Goal: Task Accomplishment & Management: Manage account settings

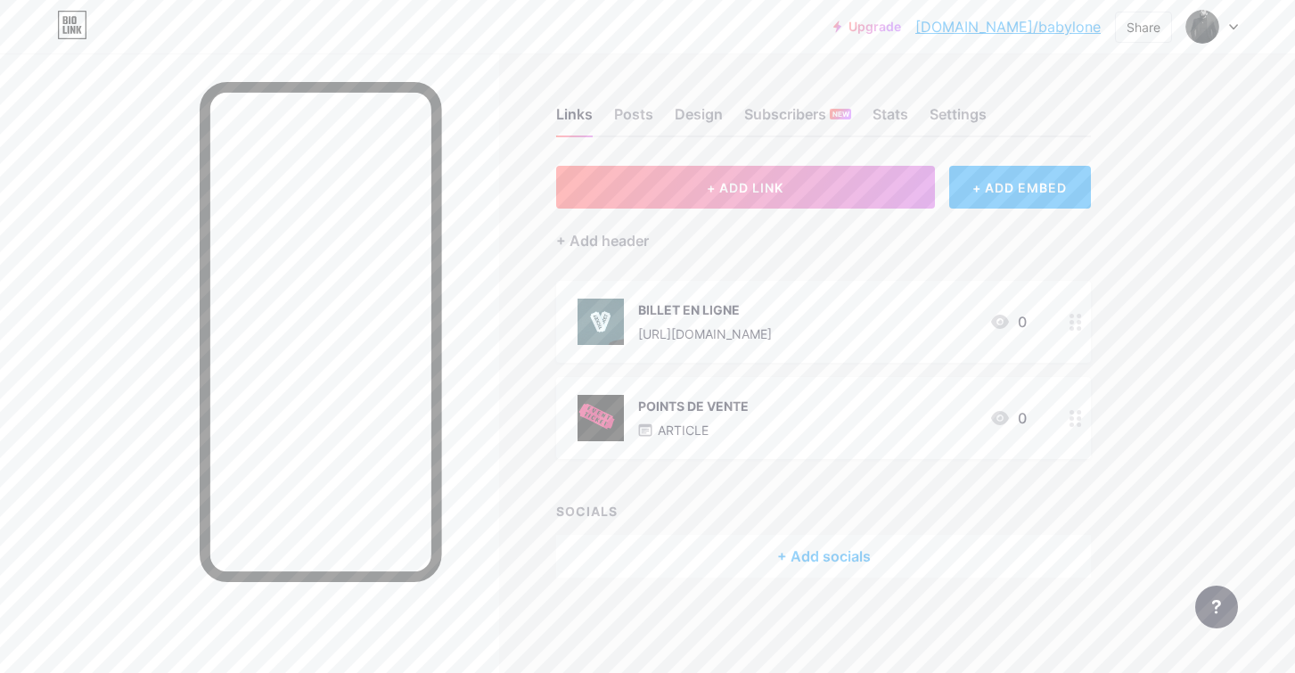
click at [1232, 26] on icon at bounding box center [1233, 27] width 7 height 4
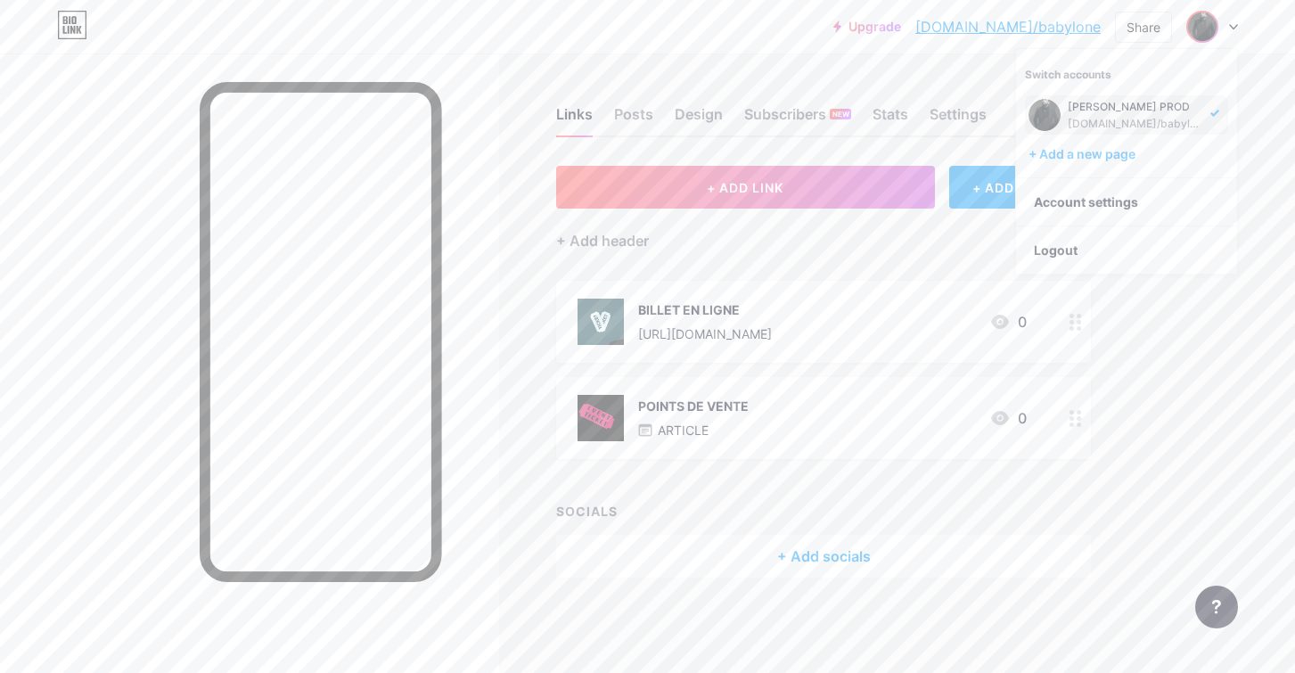
click at [1232, 26] on icon at bounding box center [1233, 27] width 9 height 6
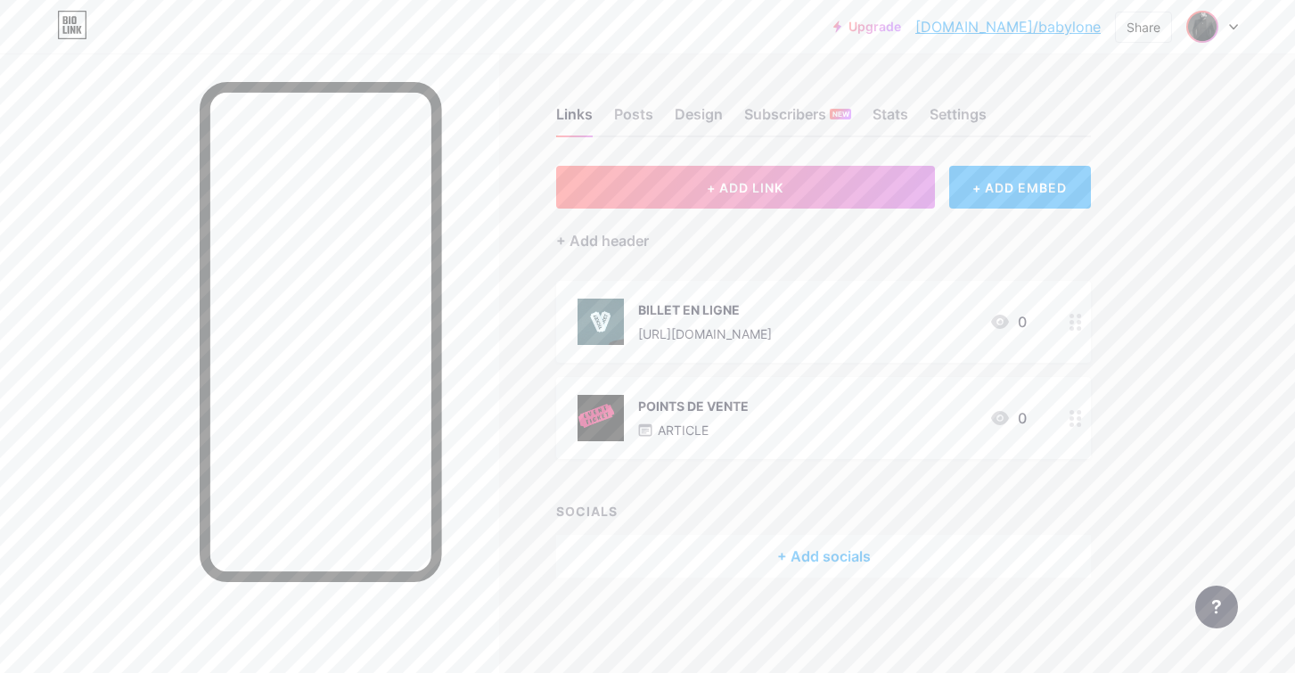
click at [1207, 26] on img at bounding box center [1202, 26] width 29 height 29
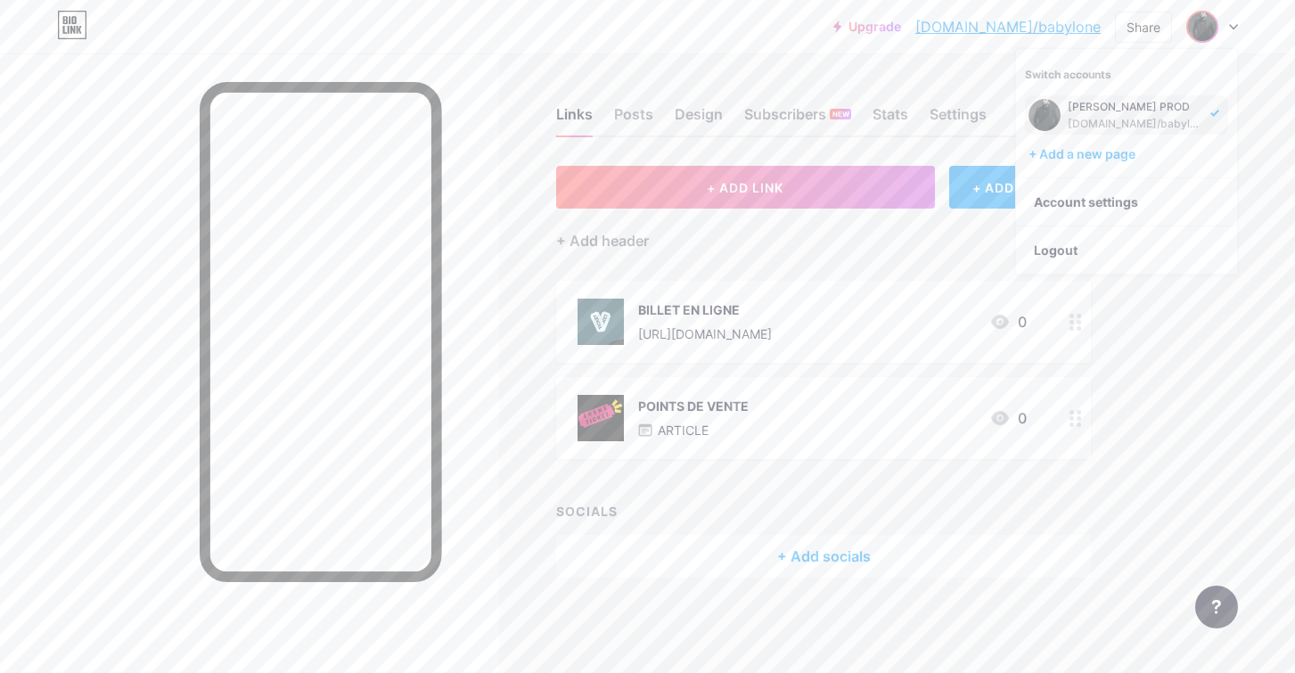
click at [1207, 26] on img at bounding box center [1202, 26] width 29 height 29
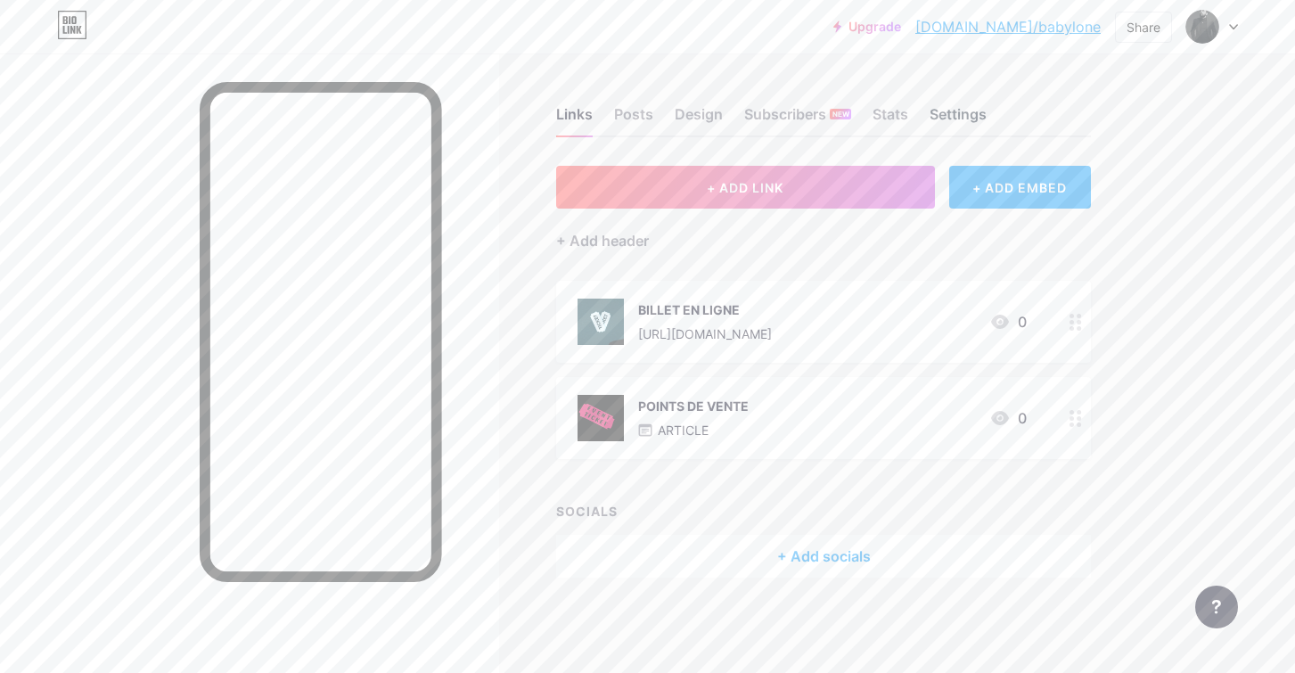
click at [962, 116] on div "Settings" at bounding box center [957, 119] width 57 height 32
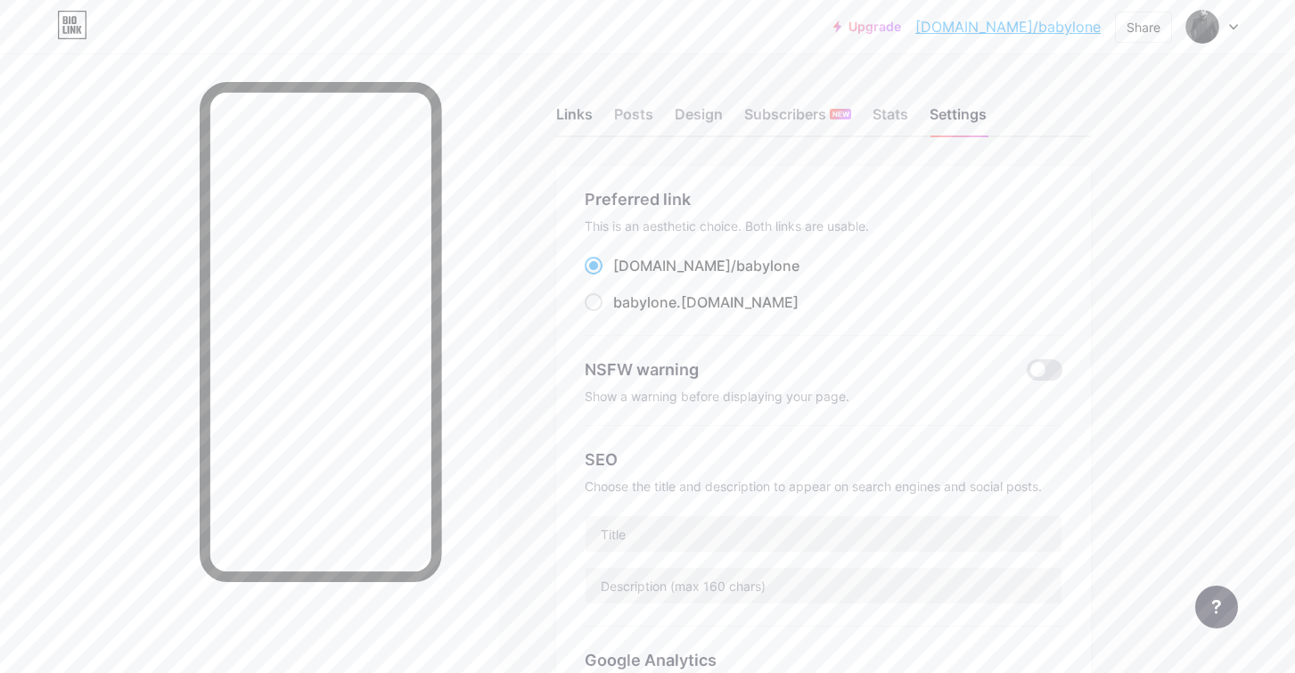
click at [572, 115] on div "Links" at bounding box center [574, 119] width 37 height 32
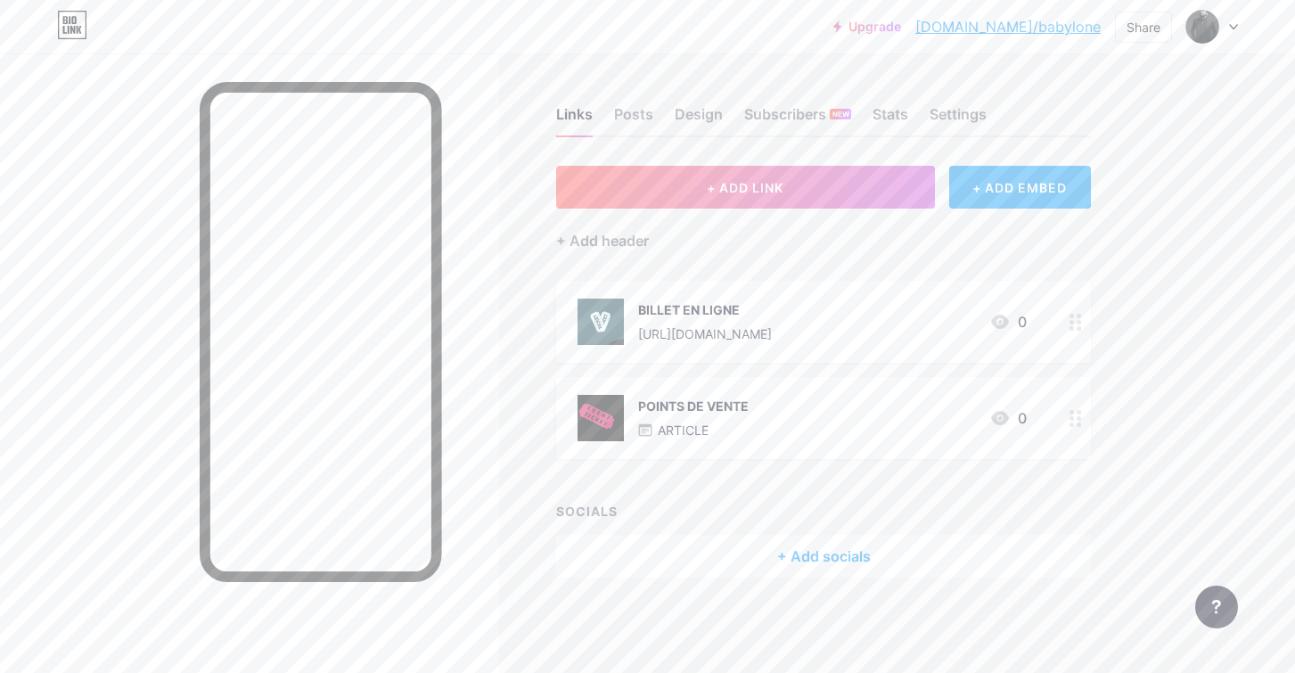
click at [1233, 24] on icon at bounding box center [1233, 27] width 9 height 6
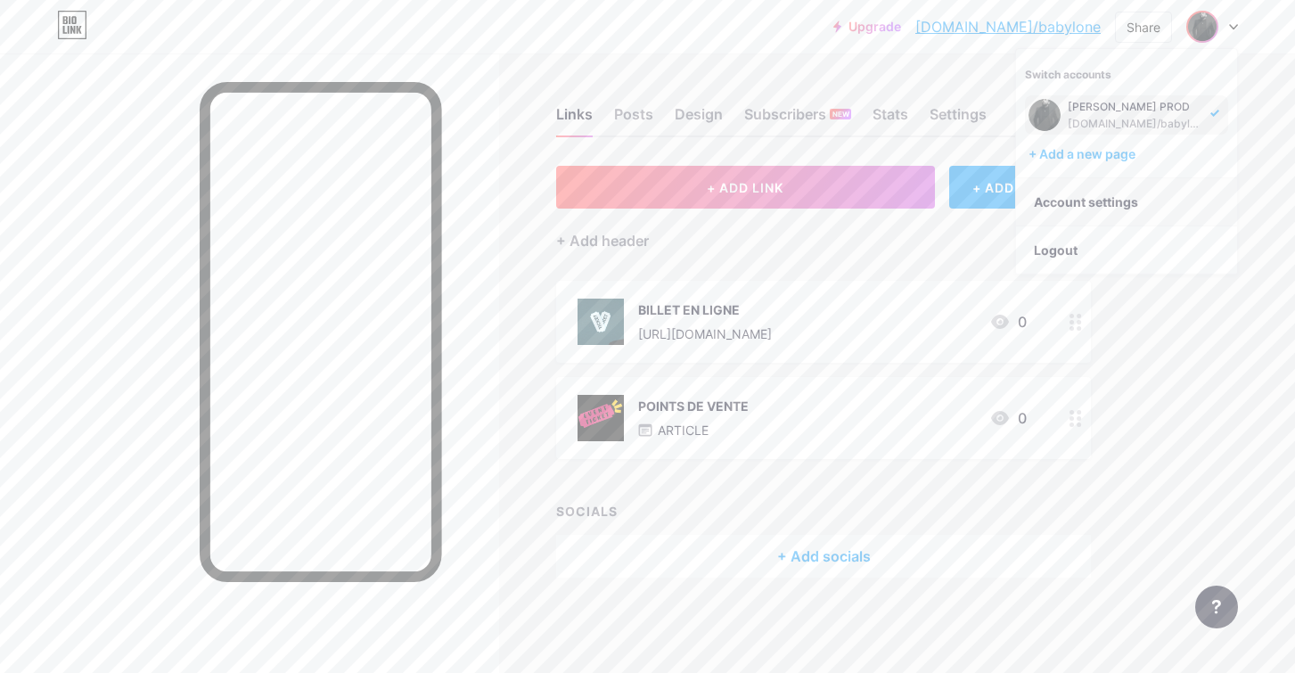
click at [1072, 195] on link "Account settings" at bounding box center [1126, 202] width 221 height 48
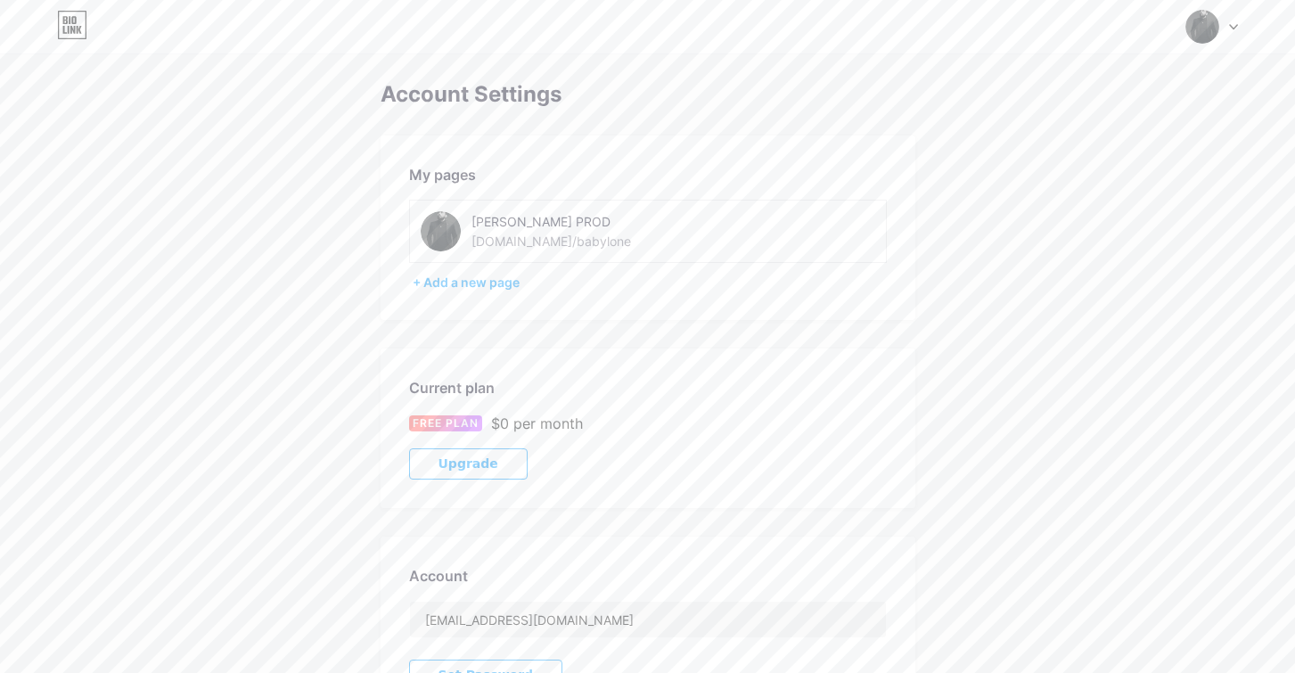
click at [492, 226] on div "[PERSON_NAME] PROD" at bounding box center [597, 221] width 252 height 19
click at [438, 229] on img at bounding box center [441, 231] width 40 height 40
click at [438, 227] on img at bounding box center [441, 231] width 40 height 40
click at [1207, 30] on img at bounding box center [1202, 27] width 34 height 34
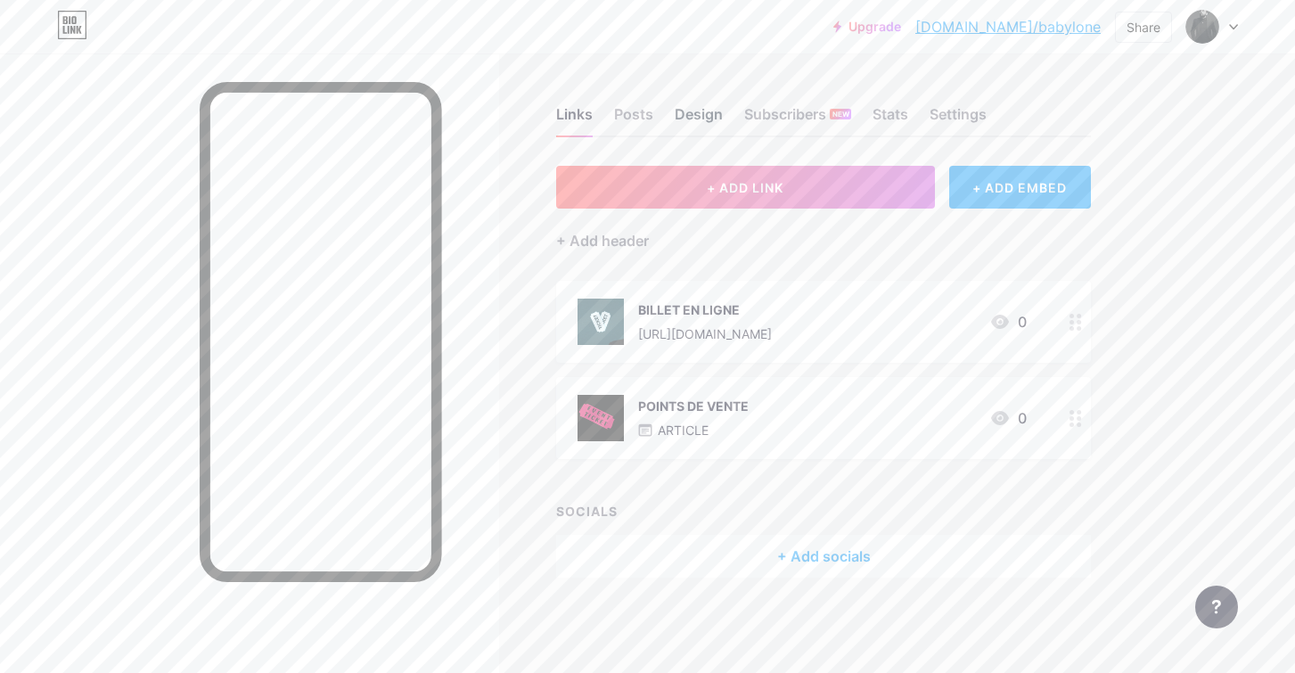
click at [705, 116] on div "Design" at bounding box center [699, 119] width 48 height 32
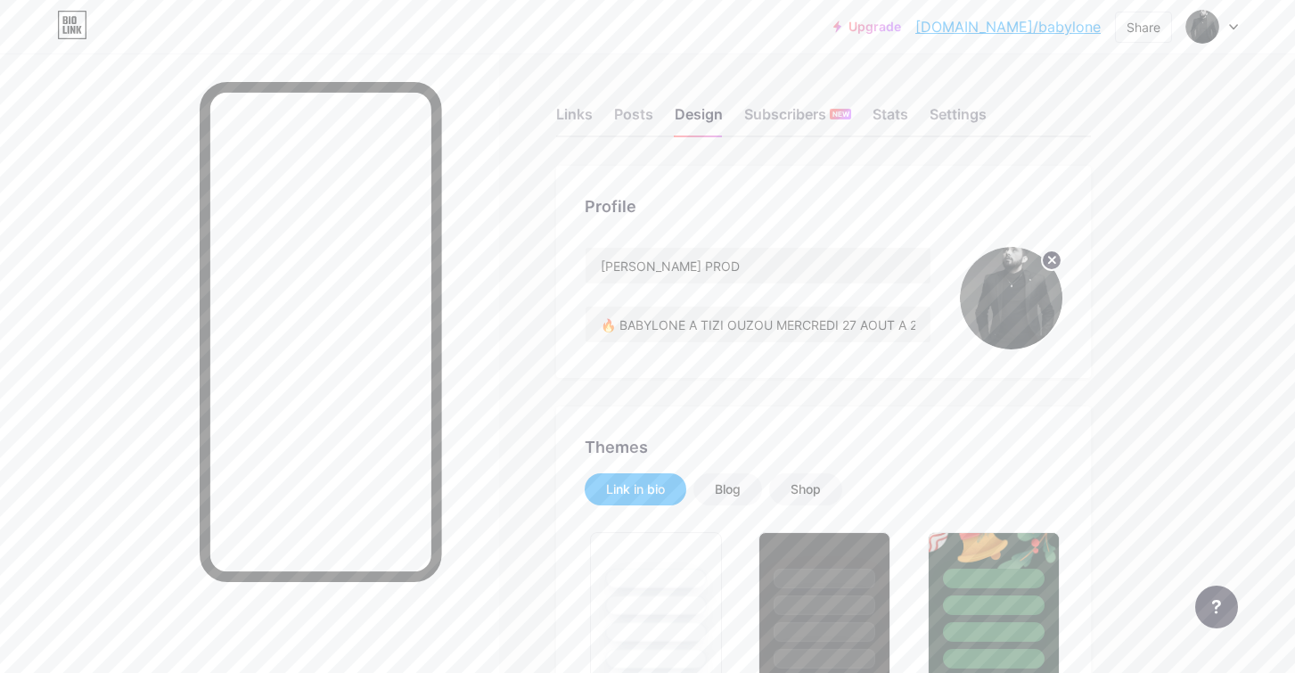
type input "#b70606"
click at [1048, 262] on circle at bounding box center [1052, 260] width 20 height 20
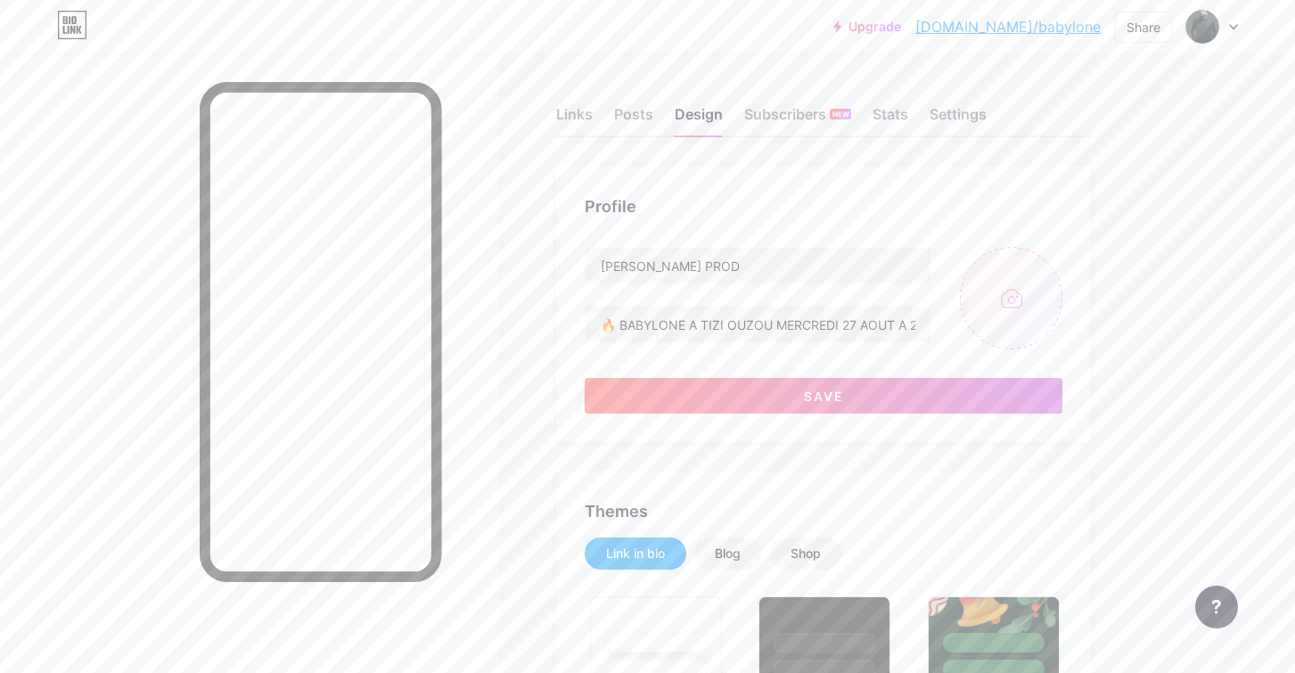
click at [1015, 295] on input "file" at bounding box center [1011, 298] width 102 height 102
type input "C:\fakepath\BABYLONE FOND.jpg"
click at [1016, 298] on input "file" at bounding box center [1011, 298] width 102 height 102
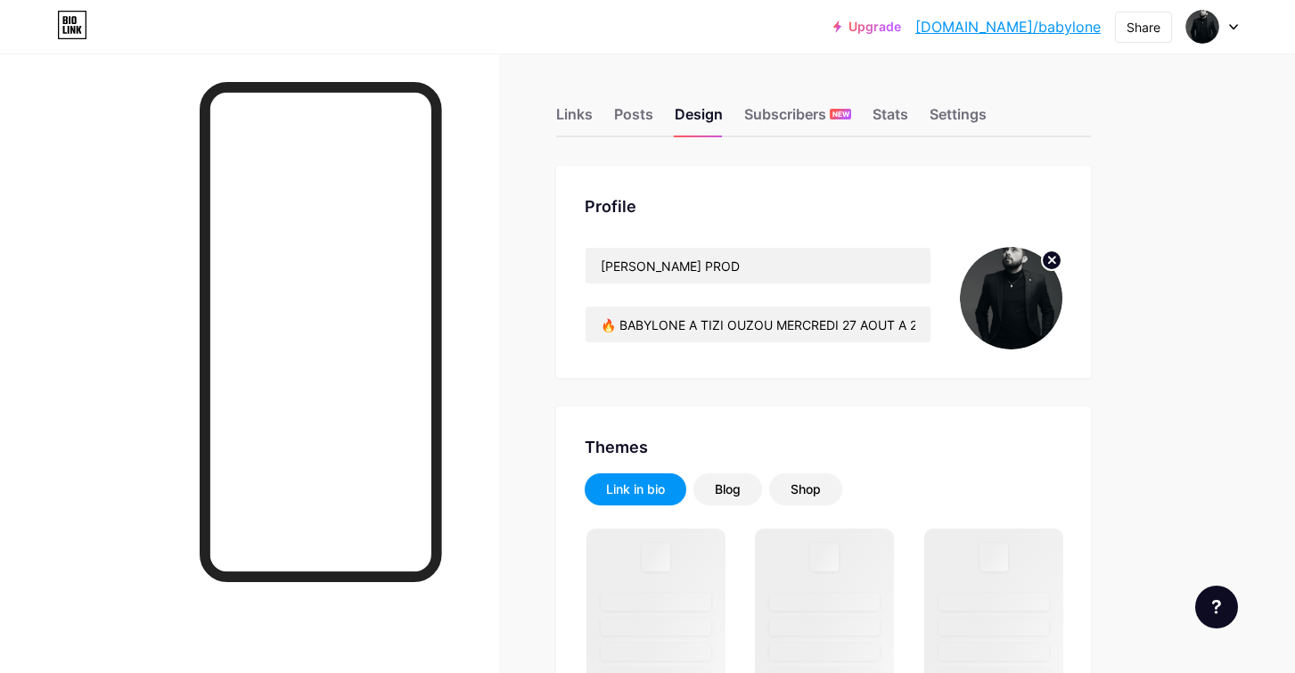
click at [1043, 261] on circle at bounding box center [1052, 260] width 20 height 20
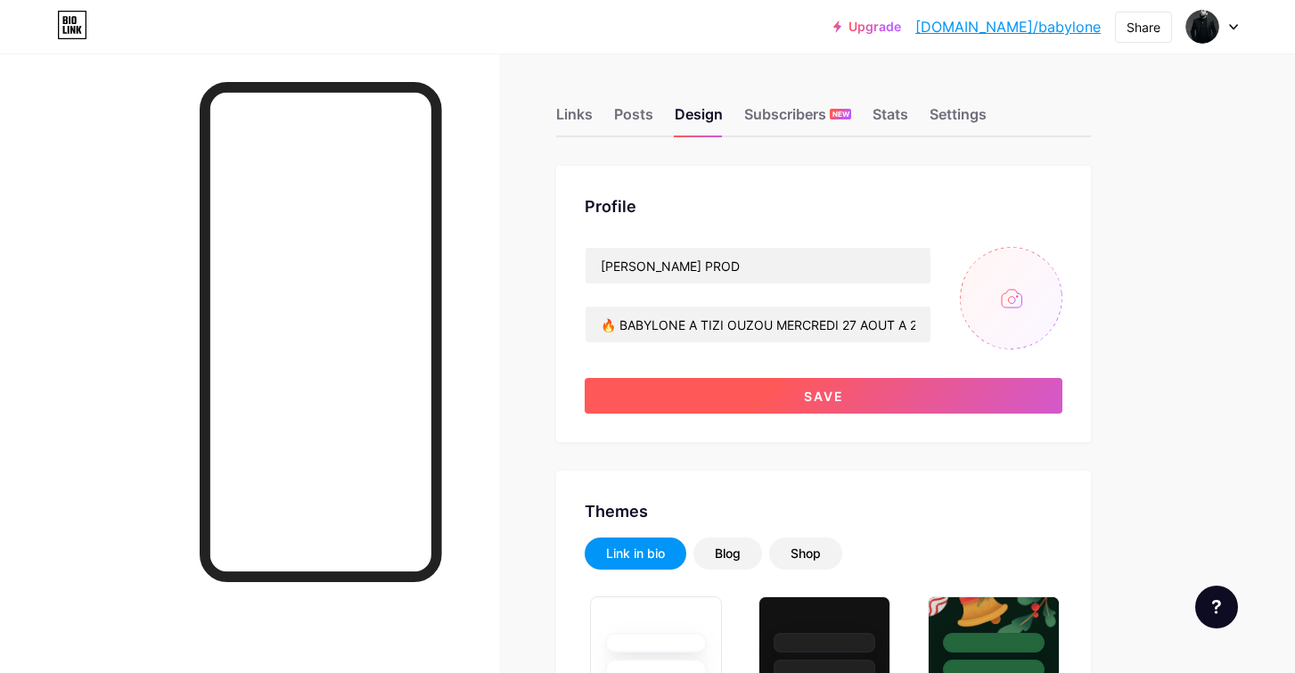
click at [884, 397] on button "Save" at bounding box center [824, 396] width 478 height 36
type input "#b70606"
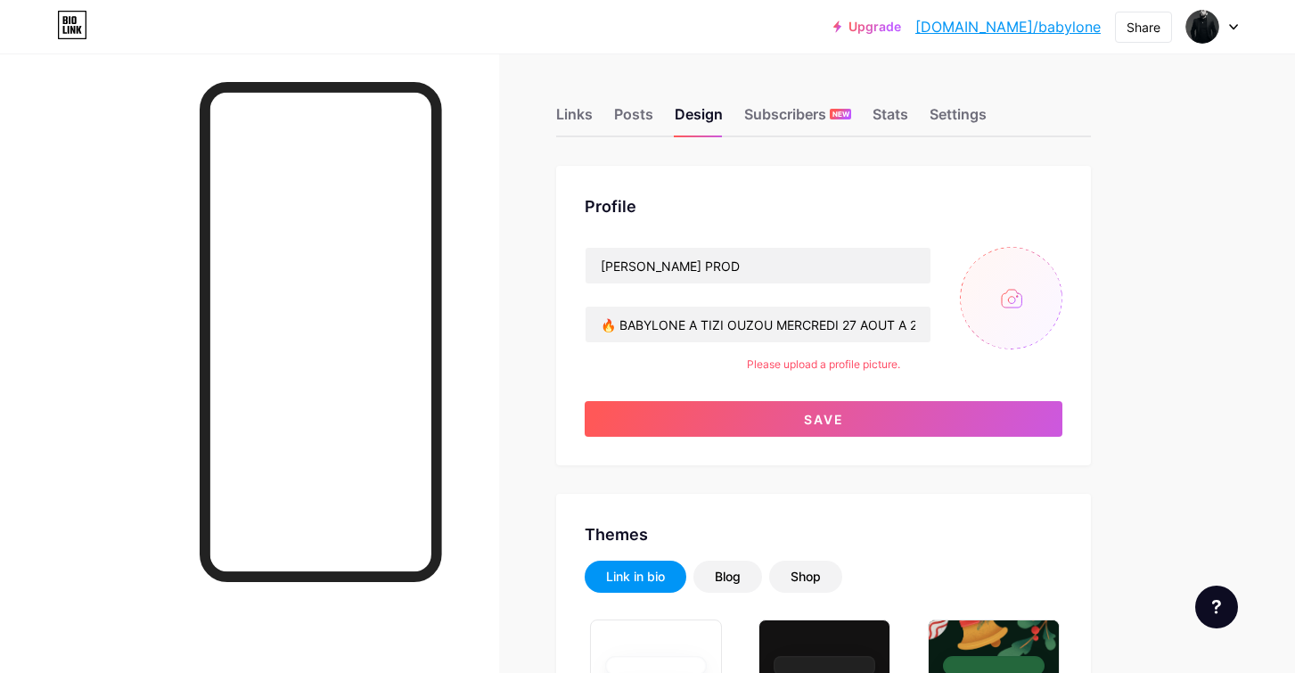
click at [1016, 299] on input "file" at bounding box center [1011, 298] width 102 height 102
type input "C:\fakepath\BABYLONE ffff.jpg"
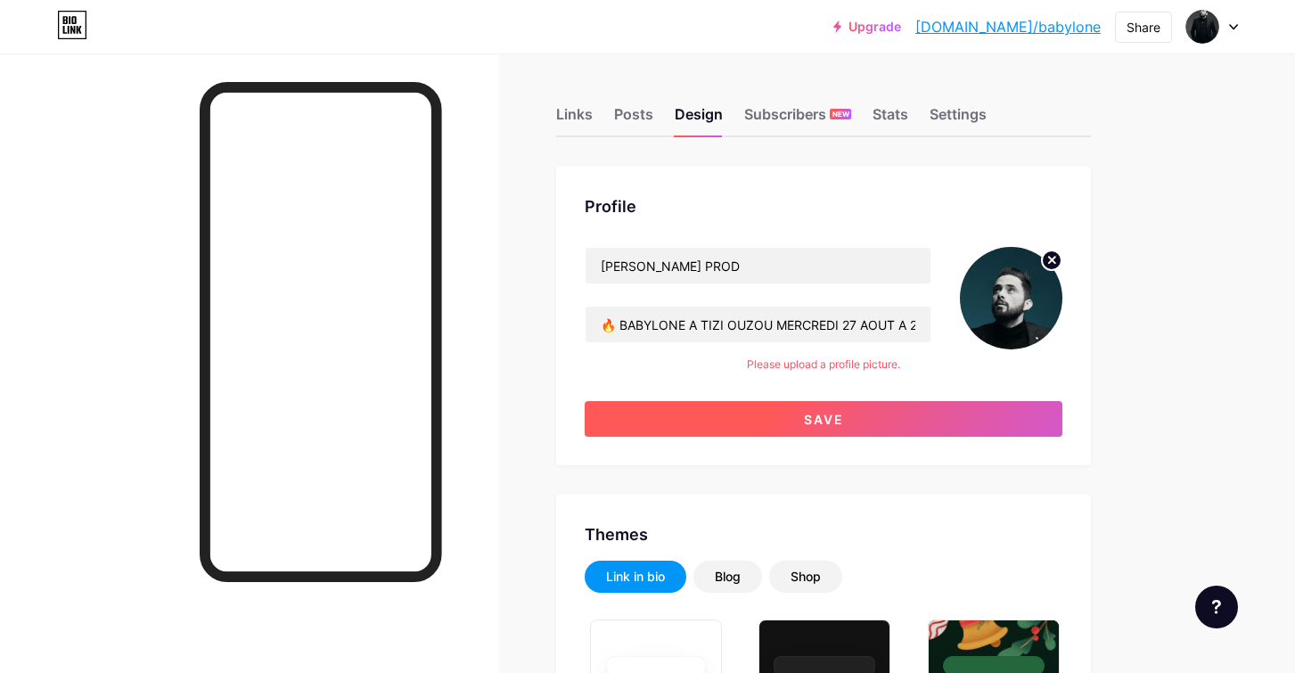
click at [883, 416] on button "Save" at bounding box center [824, 419] width 478 height 36
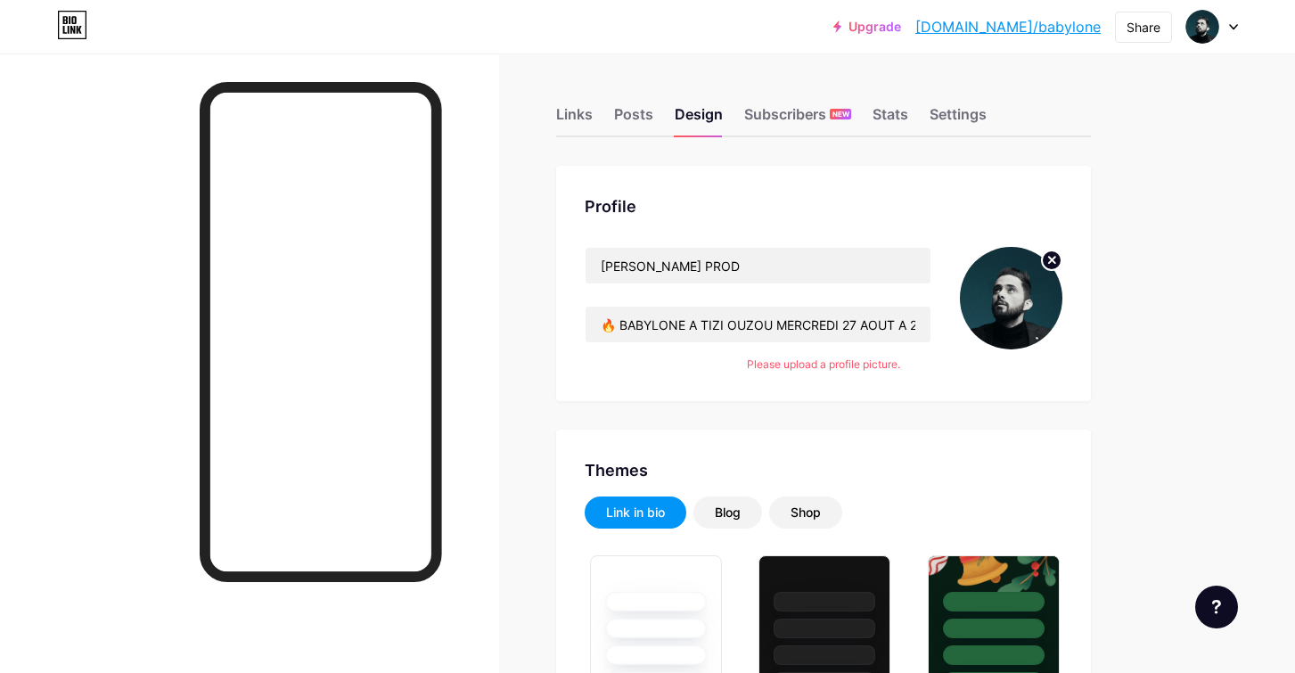
click at [1237, 28] on icon at bounding box center [1233, 27] width 9 height 6
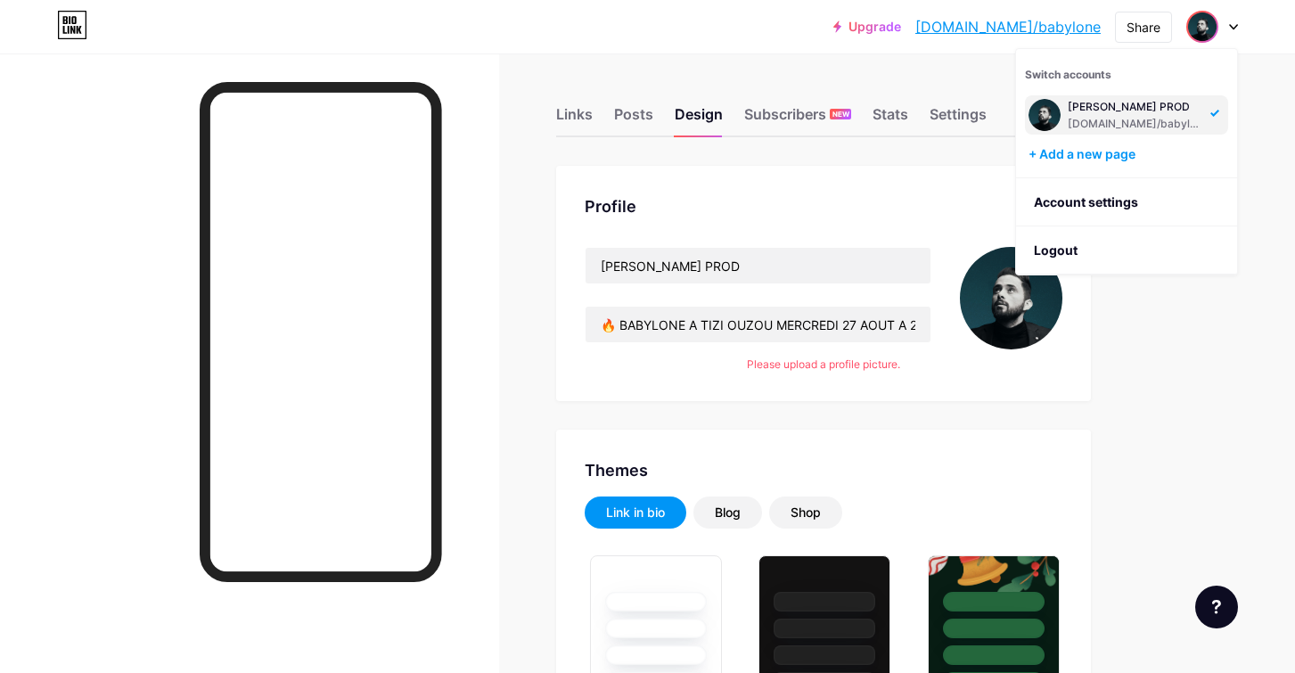
click at [1231, 21] on div at bounding box center [1212, 27] width 52 height 32
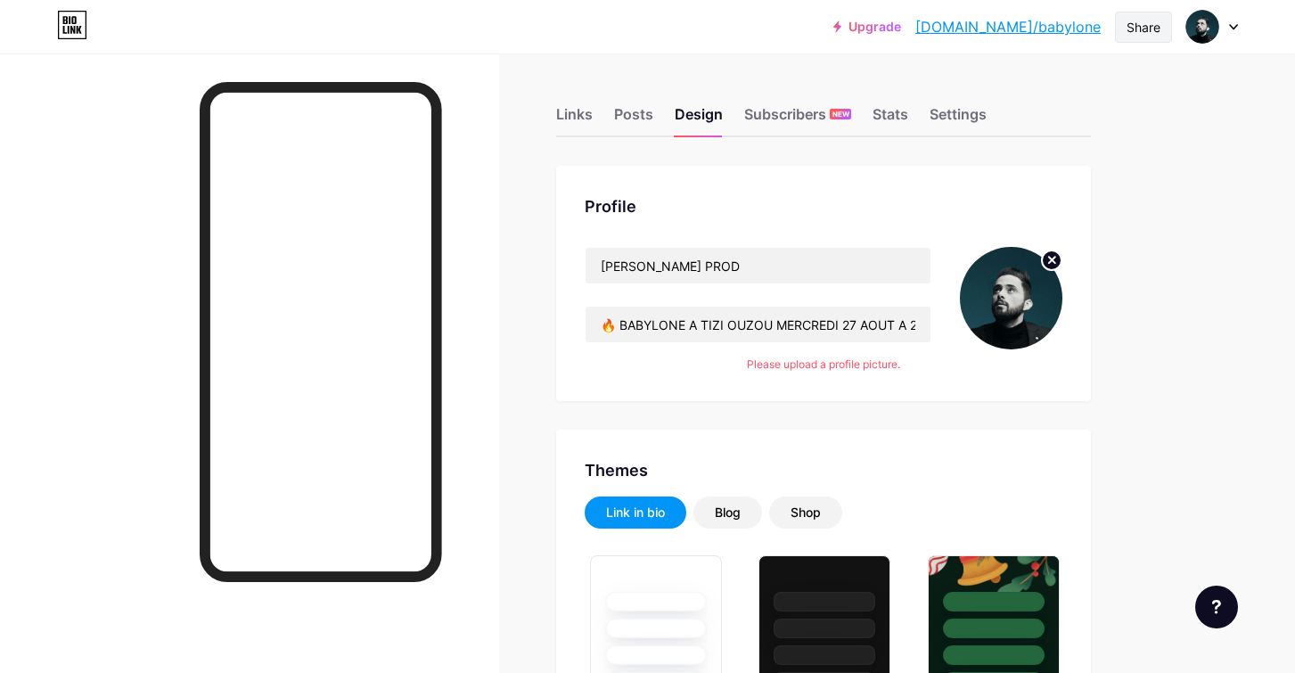
click at [1150, 21] on div "Share" at bounding box center [1143, 27] width 34 height 19
click at [1106, 142] on div "Get my QR code" at bounding box center [1038, 134] width 266 height 43
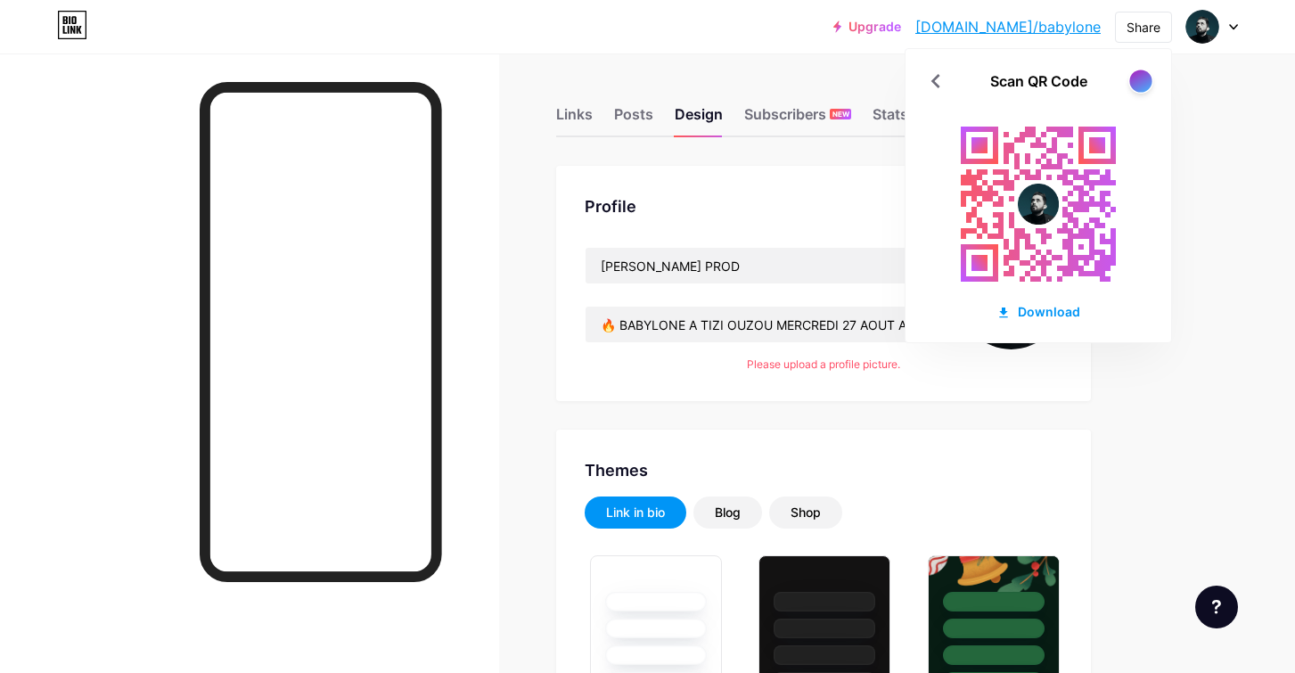
click at [1138, 82] on div at bounding box center [1140, 81] width 22 height 22
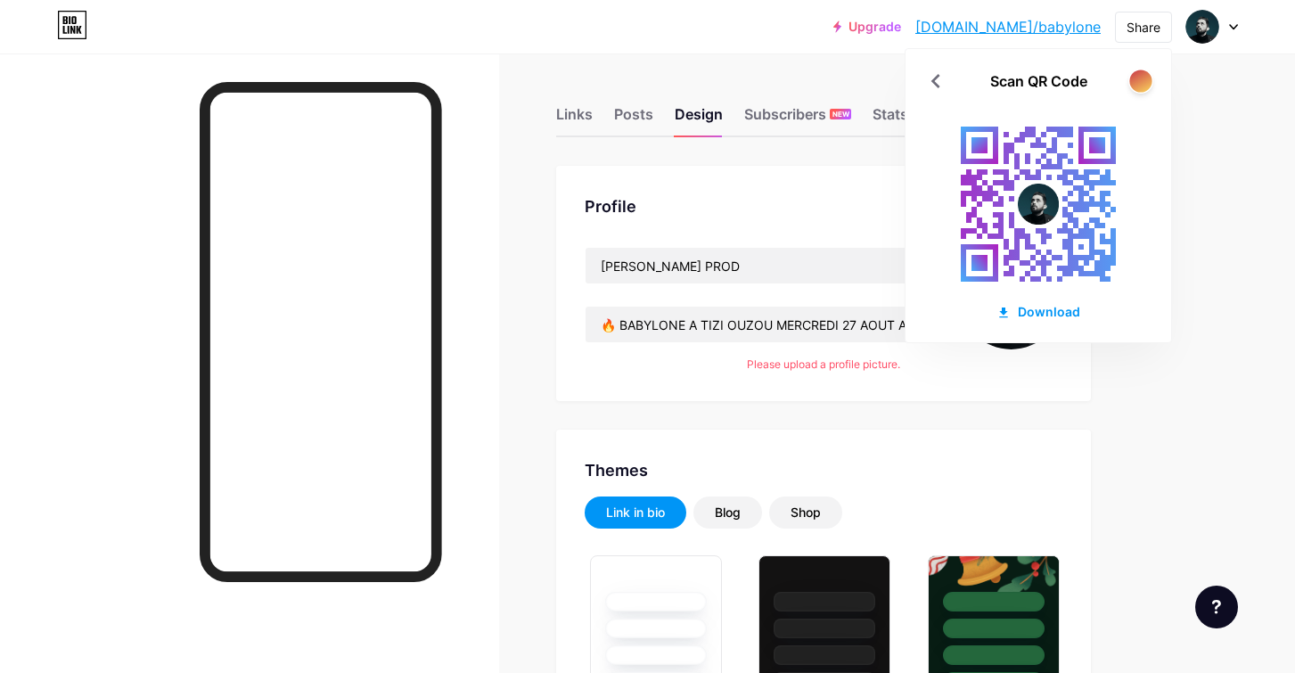
click at [1143, 74] on div at bounding box center [1140, 81] width 22 height 22
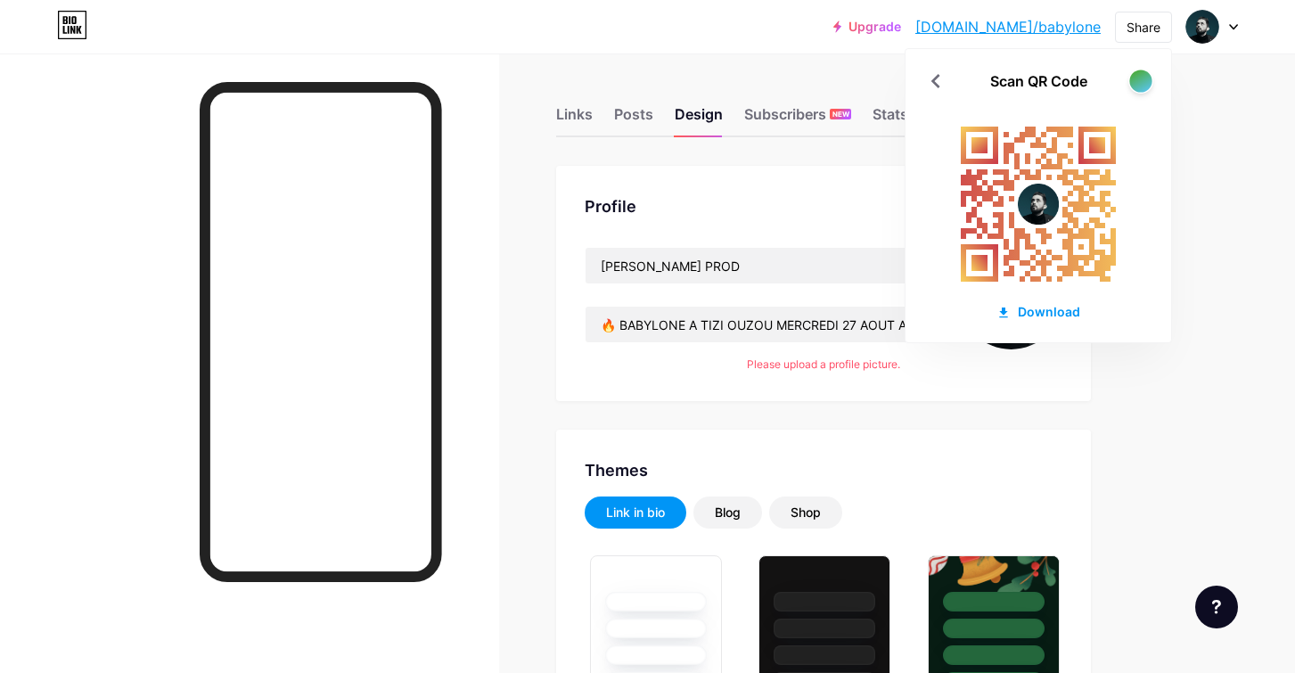
click at [1143, 74] on div at bounding box center [1140, 81] width 22 height 22
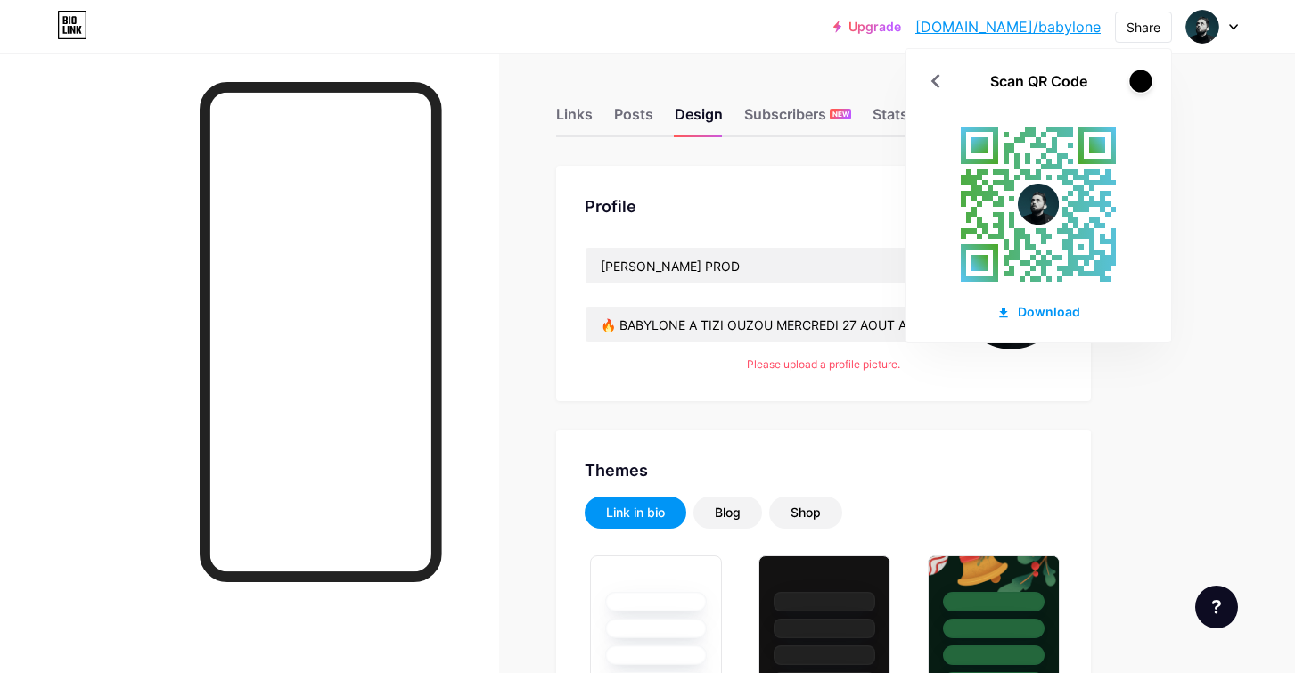
click at [1143, 74] on div at bounding box center [1140, 81] width 22 height 22
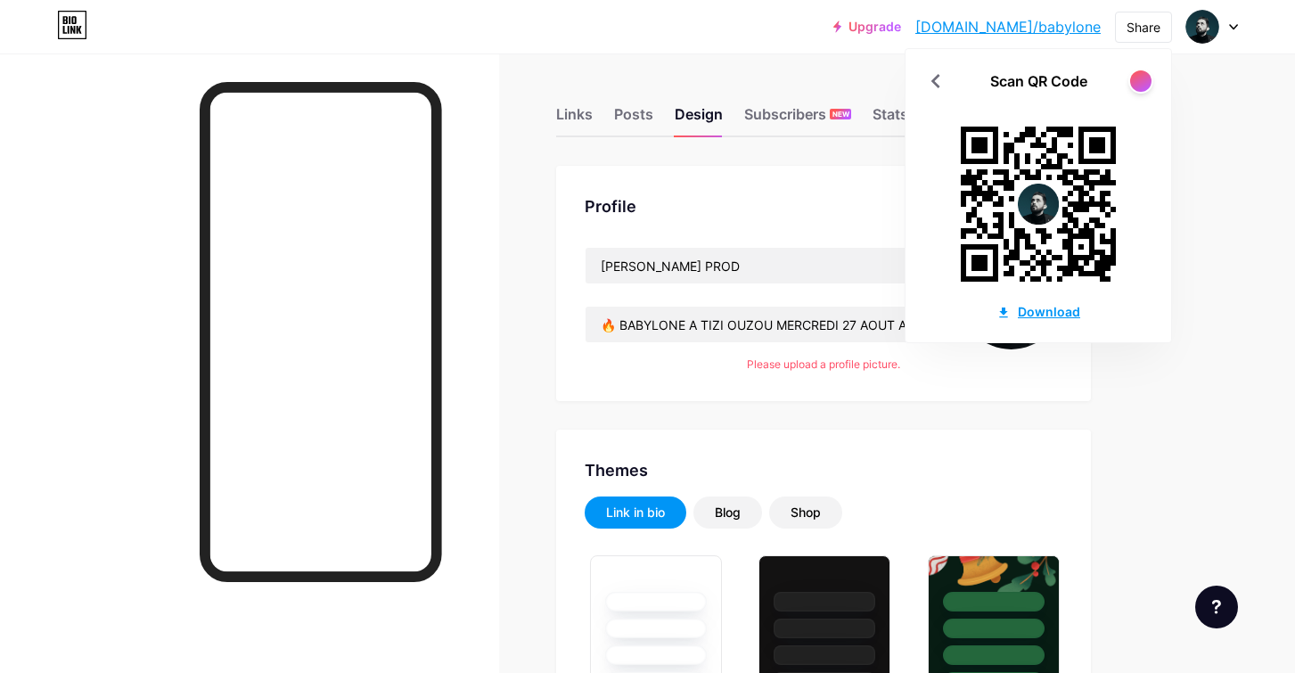
click at [1035, 313] on div "Download" at bounding box center [1038, 311] width 84 height 19
